Goal: Transaction & Acquisition: Purchase product/service

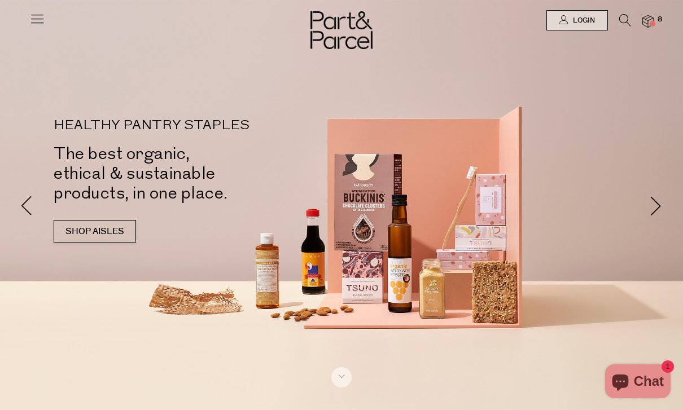
click at [648, 27] on img at bounding box center [647, 21] width 11 height 13
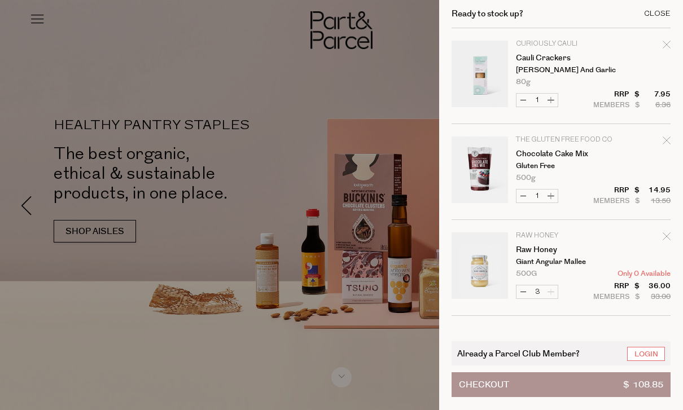
click at [651, 12] on div "Close" at bounding box center [657, 13] width 27 height 7
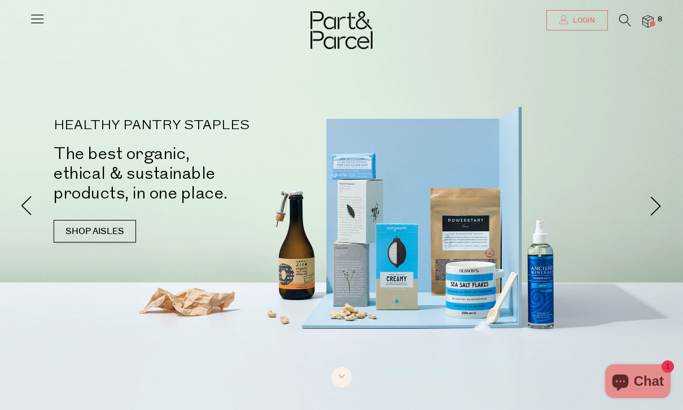
click at [578, 22] on span "Login" at bounding box center [582, 21] width 25 height 10
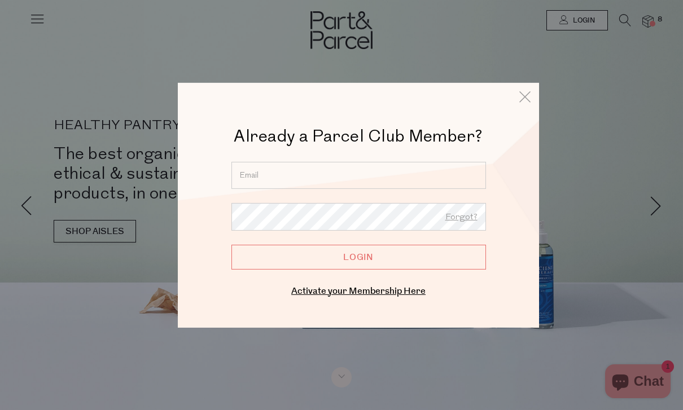
click at [404, 170] on input "email" at bounding box center [358, 174] width 255 height 27
type input "sarahbradl3y@gmail.com"
click at [358, 257] on input "Login" at bounding box center [358, 256] width 255 height 25
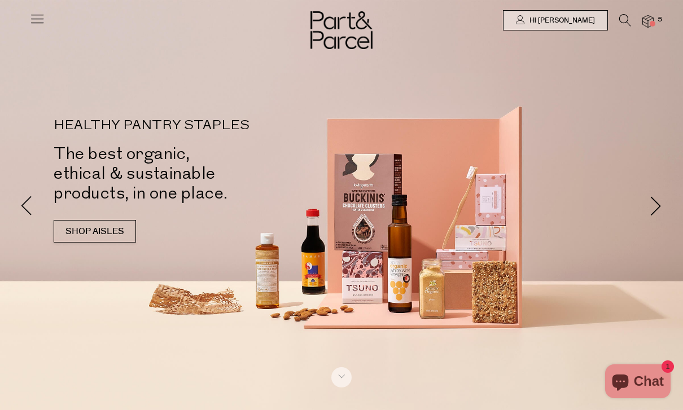
click at [660, 21] on span "5" at bounding box center [660, 20] width 10 height 10
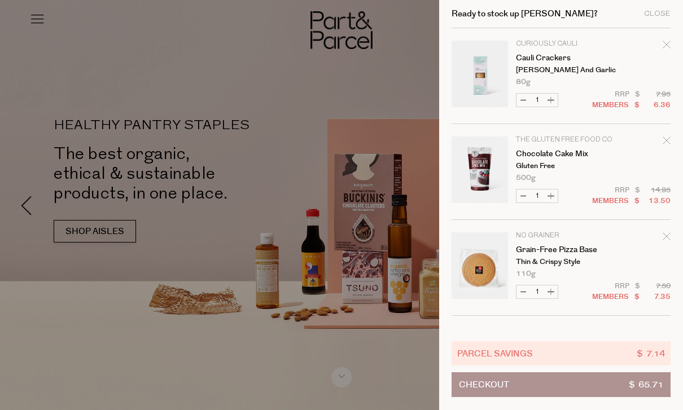
click at [665, 48] on icon "Remove Cauli Crackers" at bounding box center [667, 45] width 8 height 8
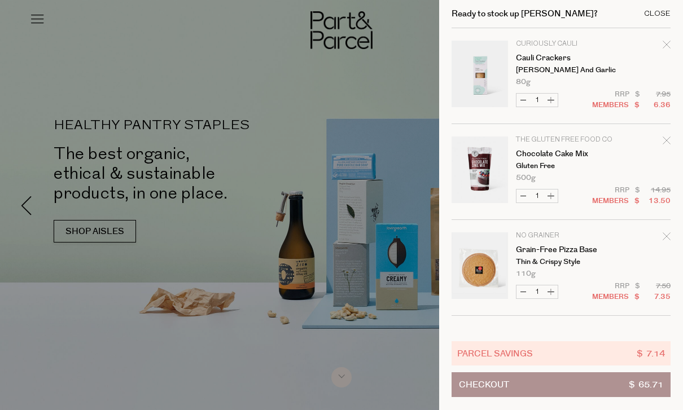
click at [650, 13] on div "Close" at bounding box center [657, 13] width 27 height 7
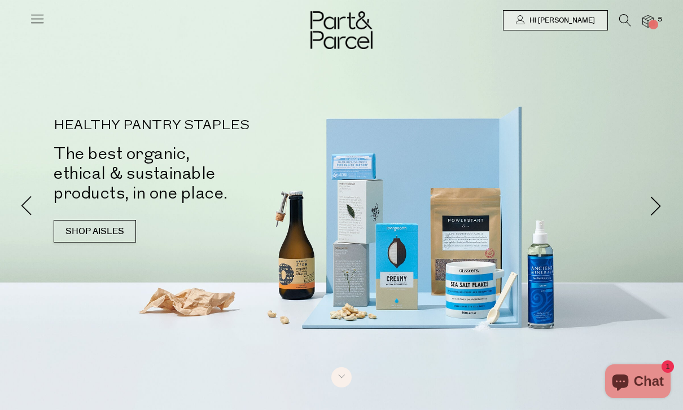
click at [643, 22] on img at bounding box center [647, 21] width 11 height 13
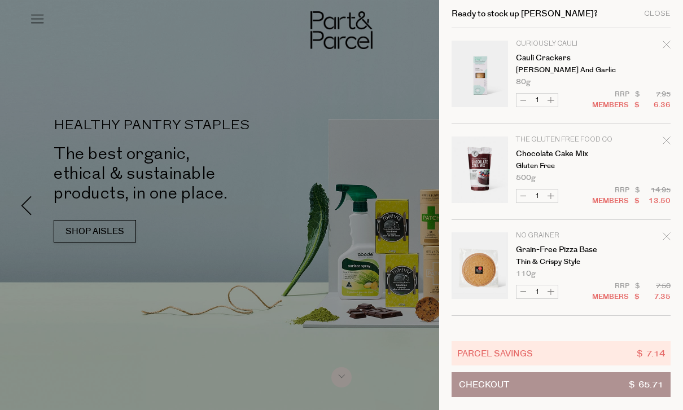
click at [376, 82] on div at bounding box center [341, 205] width 683 height 410
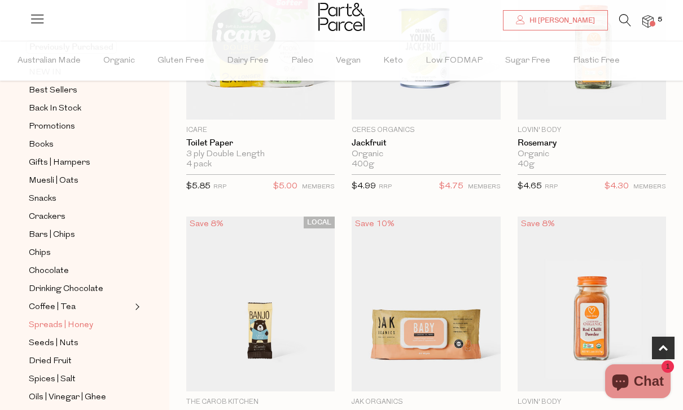
scroll to position [105, 0]
click at [81, 319] on span "Spreads | Honey" at bounding box center [61, 325] width 64 height 14
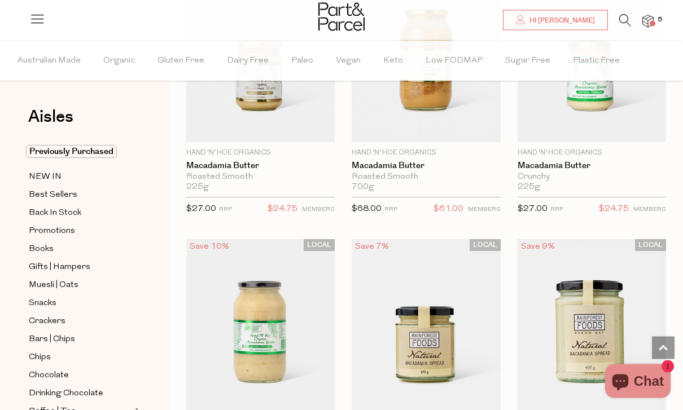
scroll to position [1527, 0]
